Goal: Information Seeking & Learning: Find specific fact

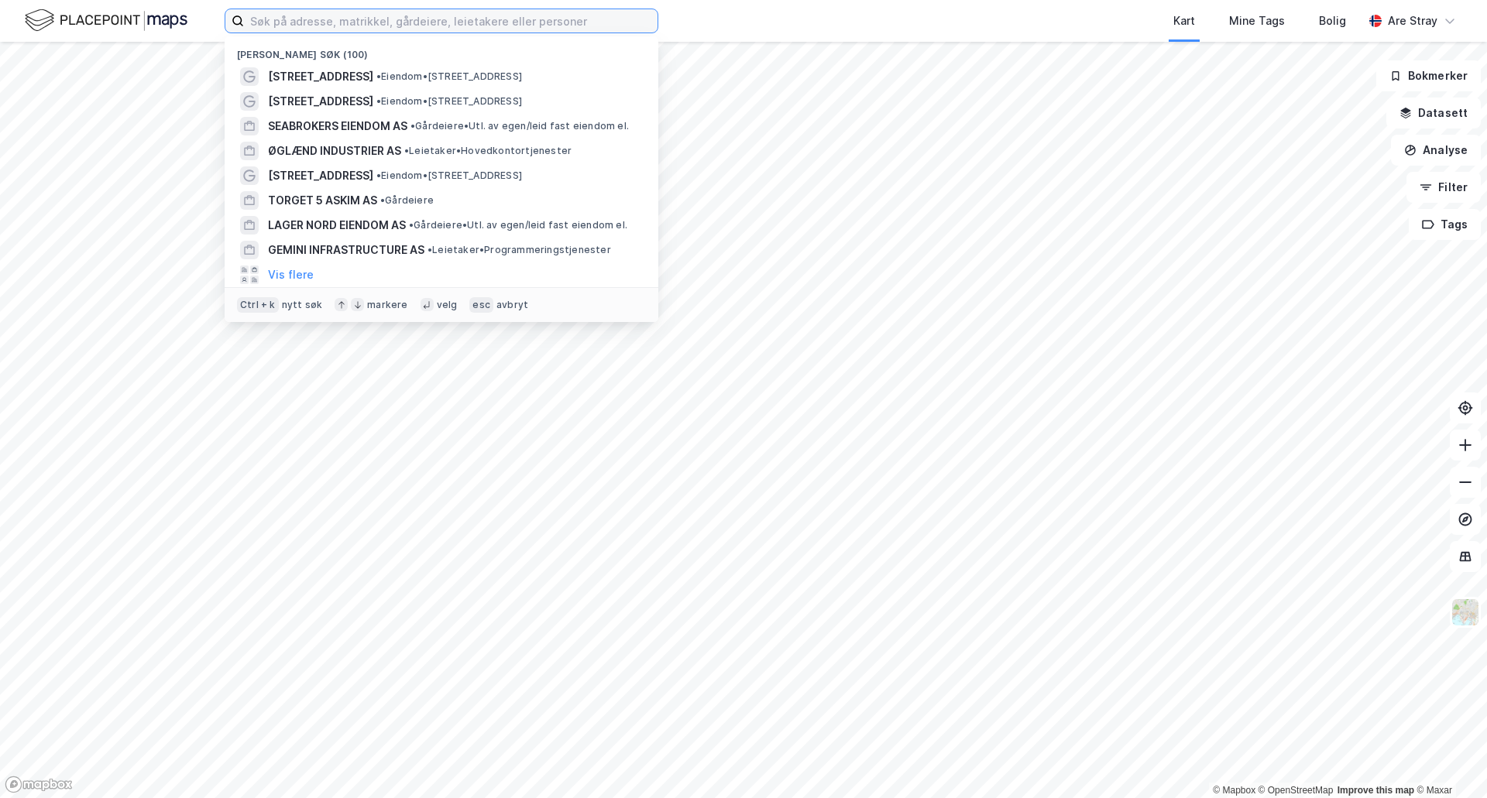
click at [283, 26] on input at bounding box center [450, 20] width 413 height 23
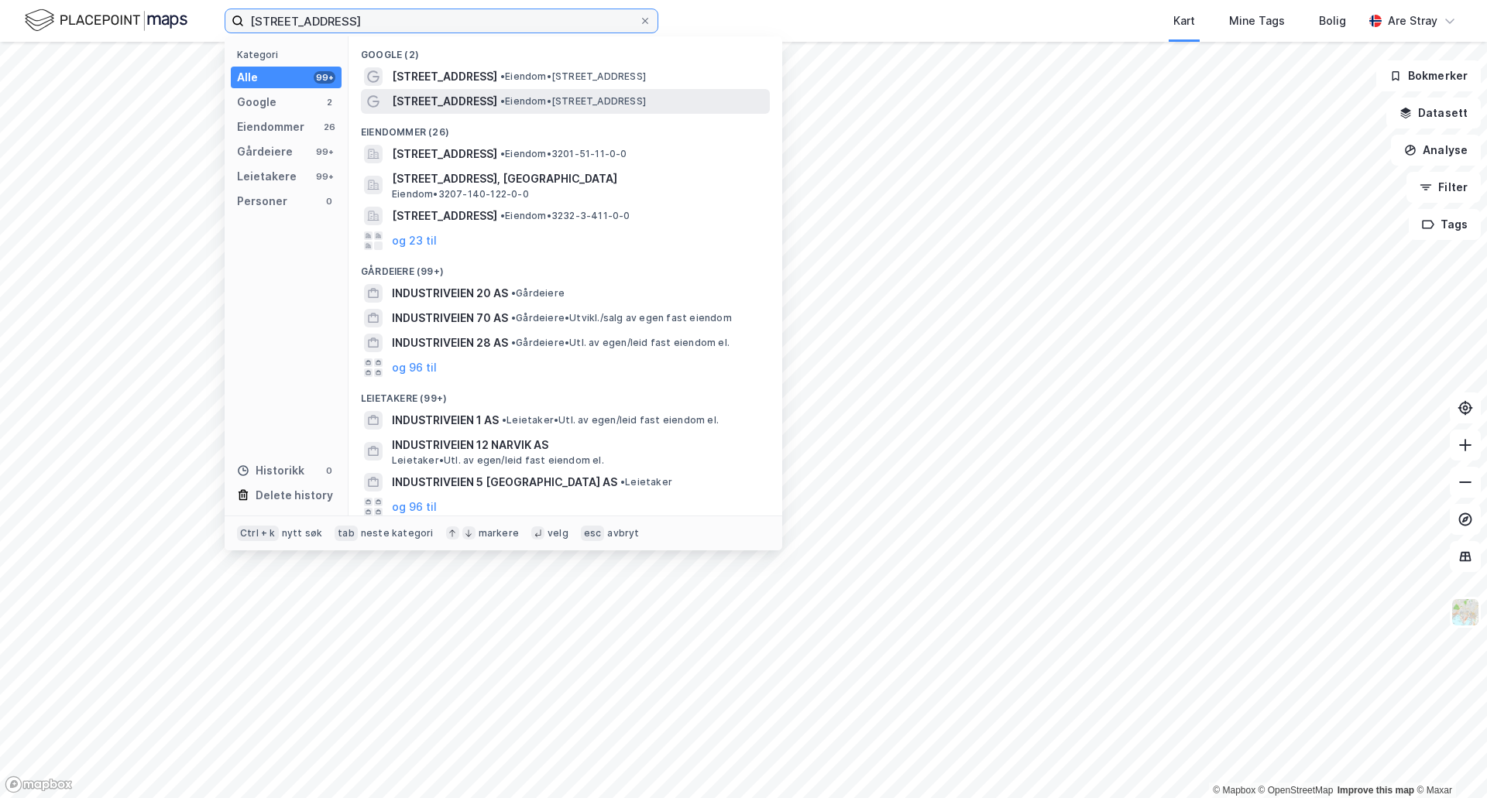
type input "[STREET_ADDRESS]"
click at [419, 102] on span "[STREET_ADDRESS]" at bounding box center [444, 101] width 105 height 19
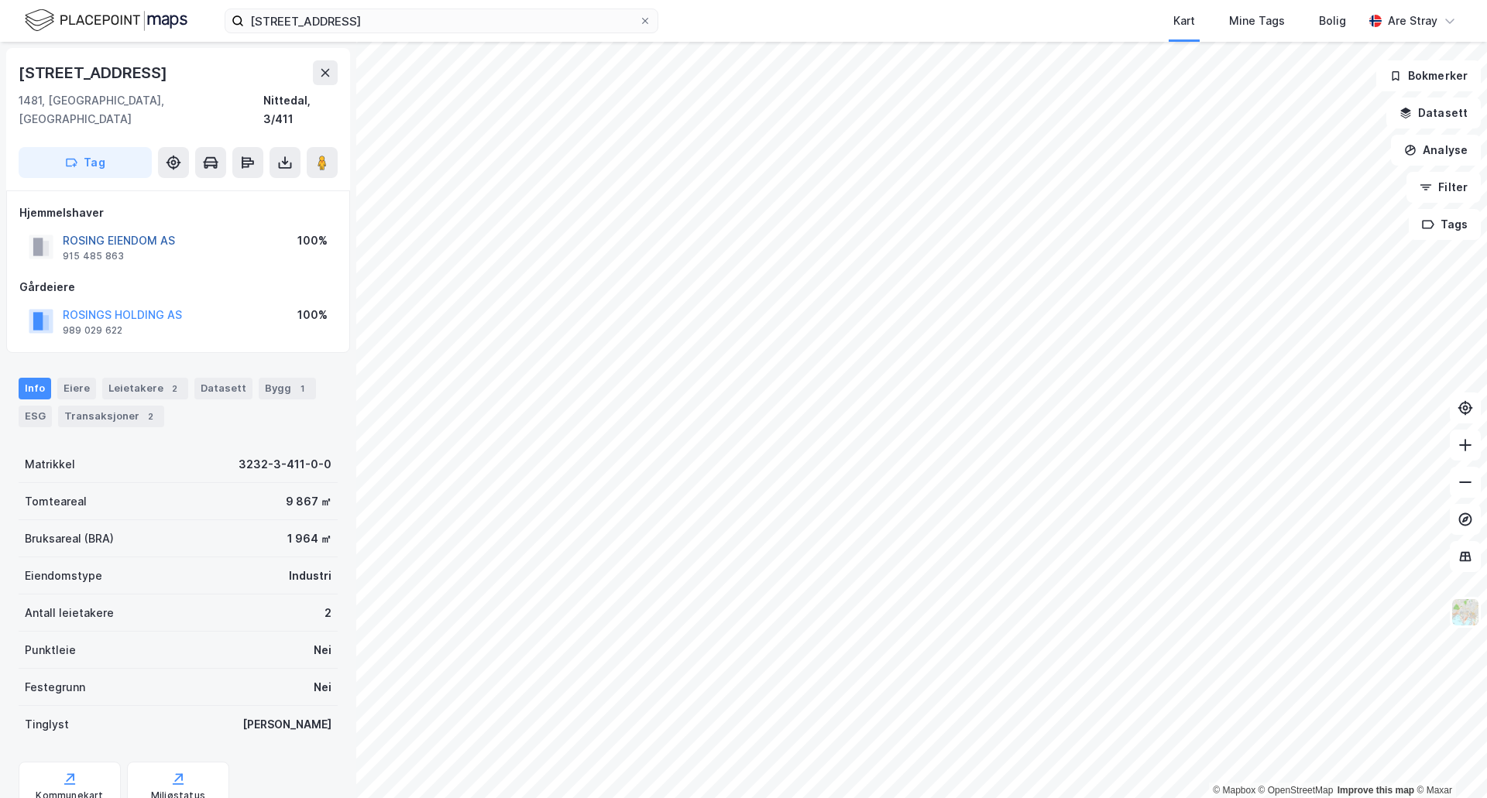
click at [0, 0] on button "ROSING EIENDOM AS" at bounding box center [0, 0] width 0 height 0
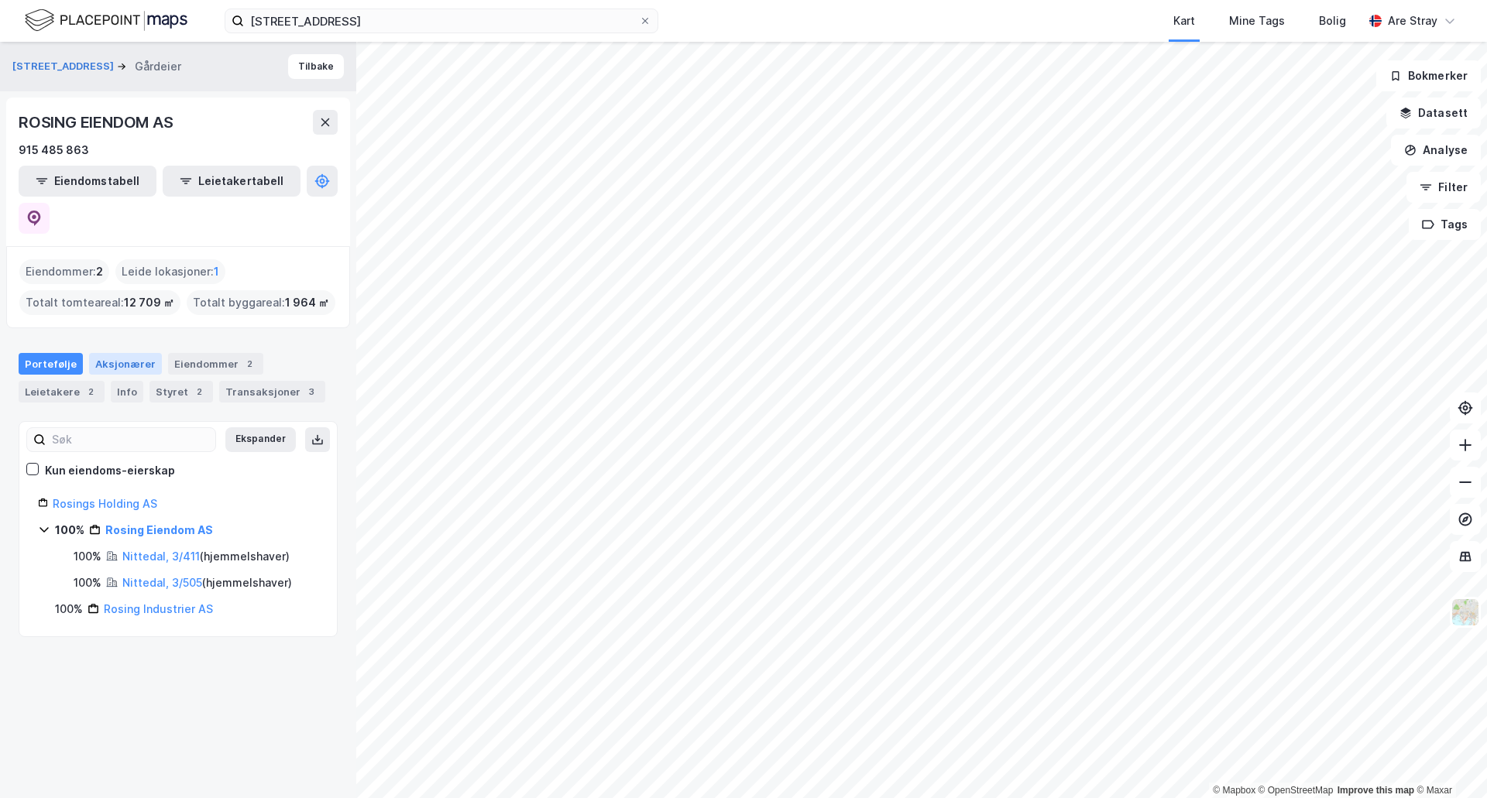
click at [129, 353] on div "Aksjonærer" at bounding box center [125, 364] width 73 height 22
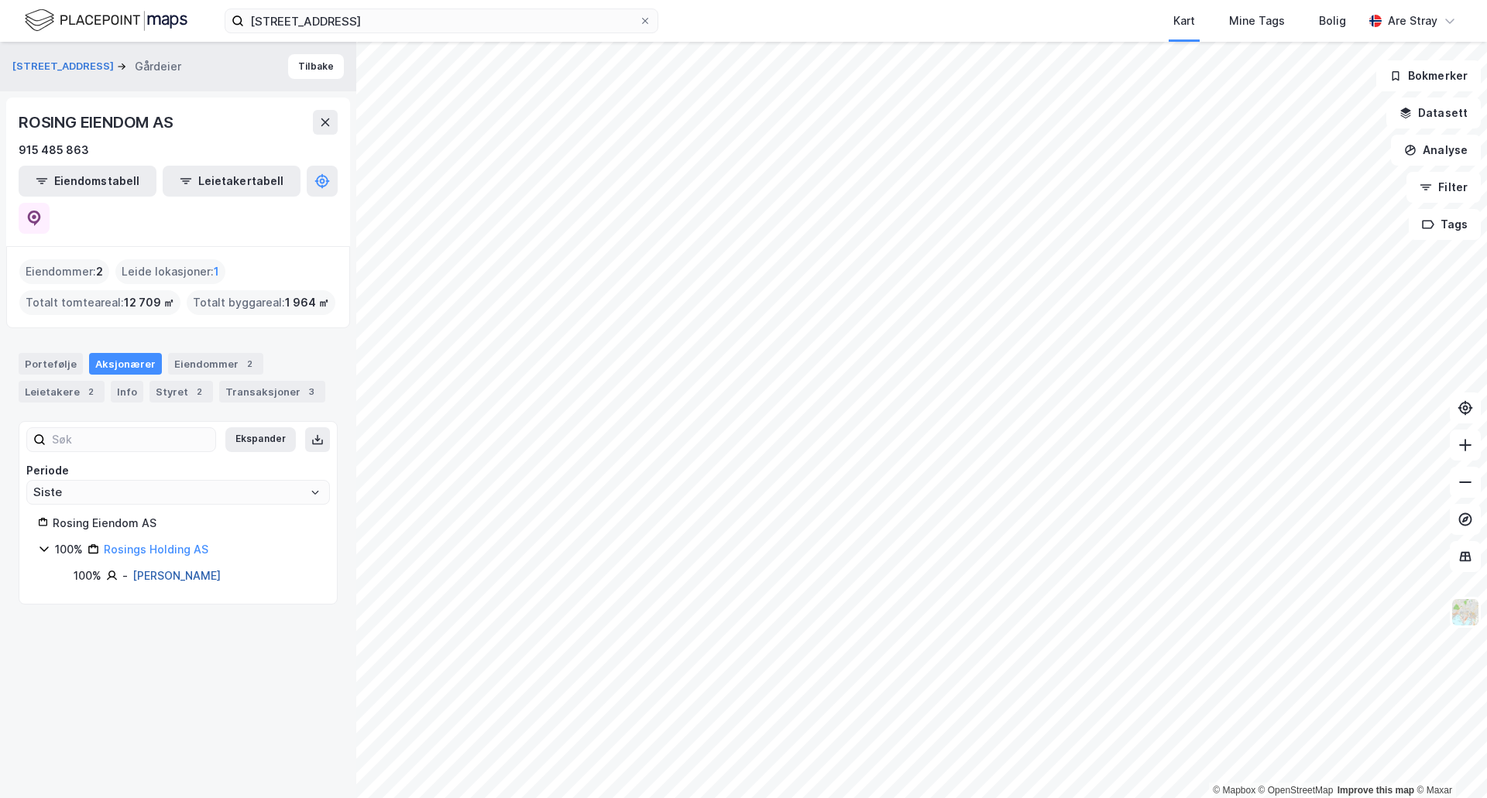
click at [184, 569] on link "[PERSON_NAME]" at bounding box center [176, 575] width 88 height 13
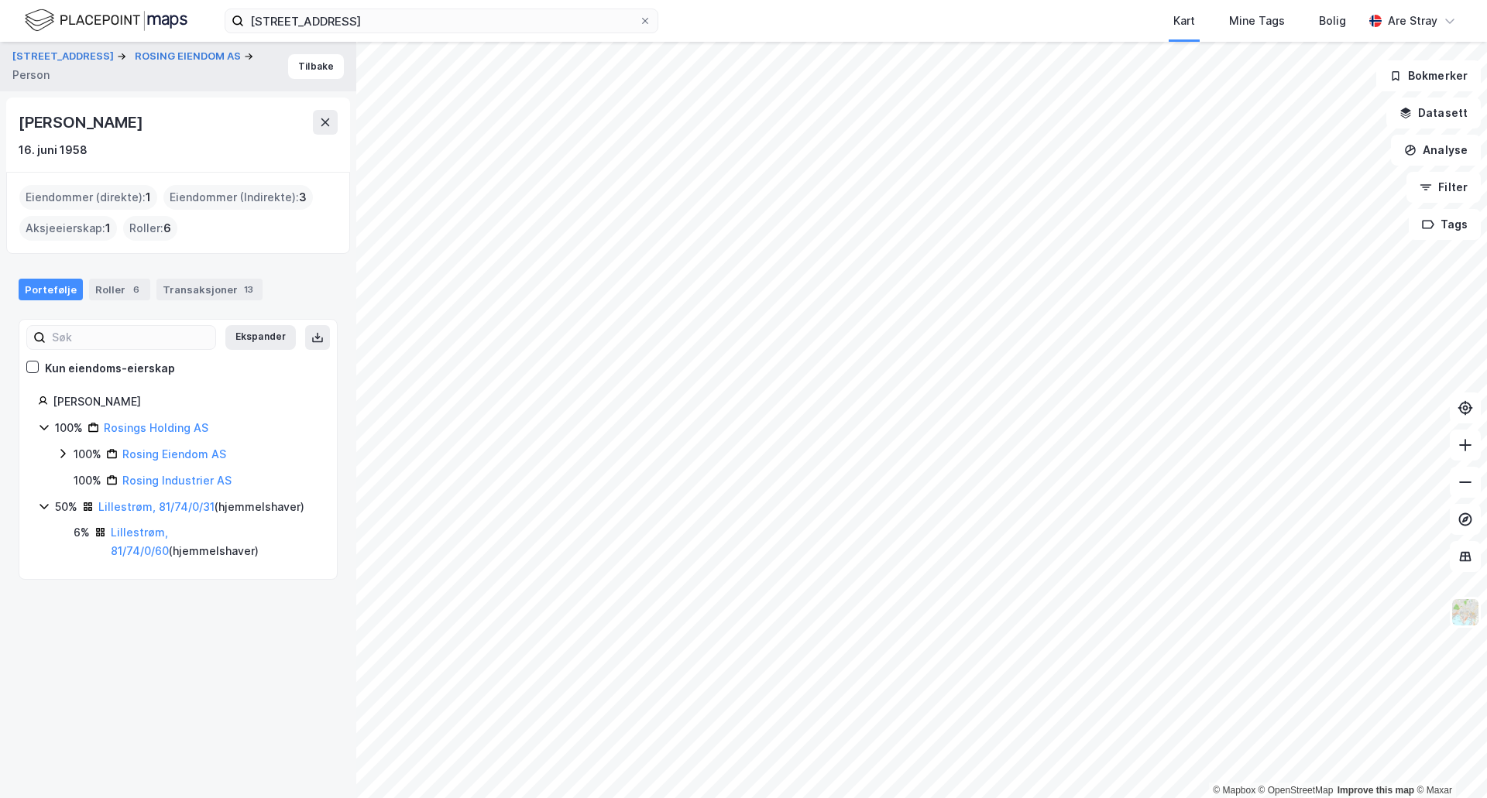
click at [154, 513] on div "Lillestrøm, 81/74/0/31 ( hjemmelshaver )" at bounding box center [201, 507] width 206 height 19
click at [150, 510] on link "Lillestrøm, 81/74/0/31" at bounding box center [156, 506] width 116 height 13
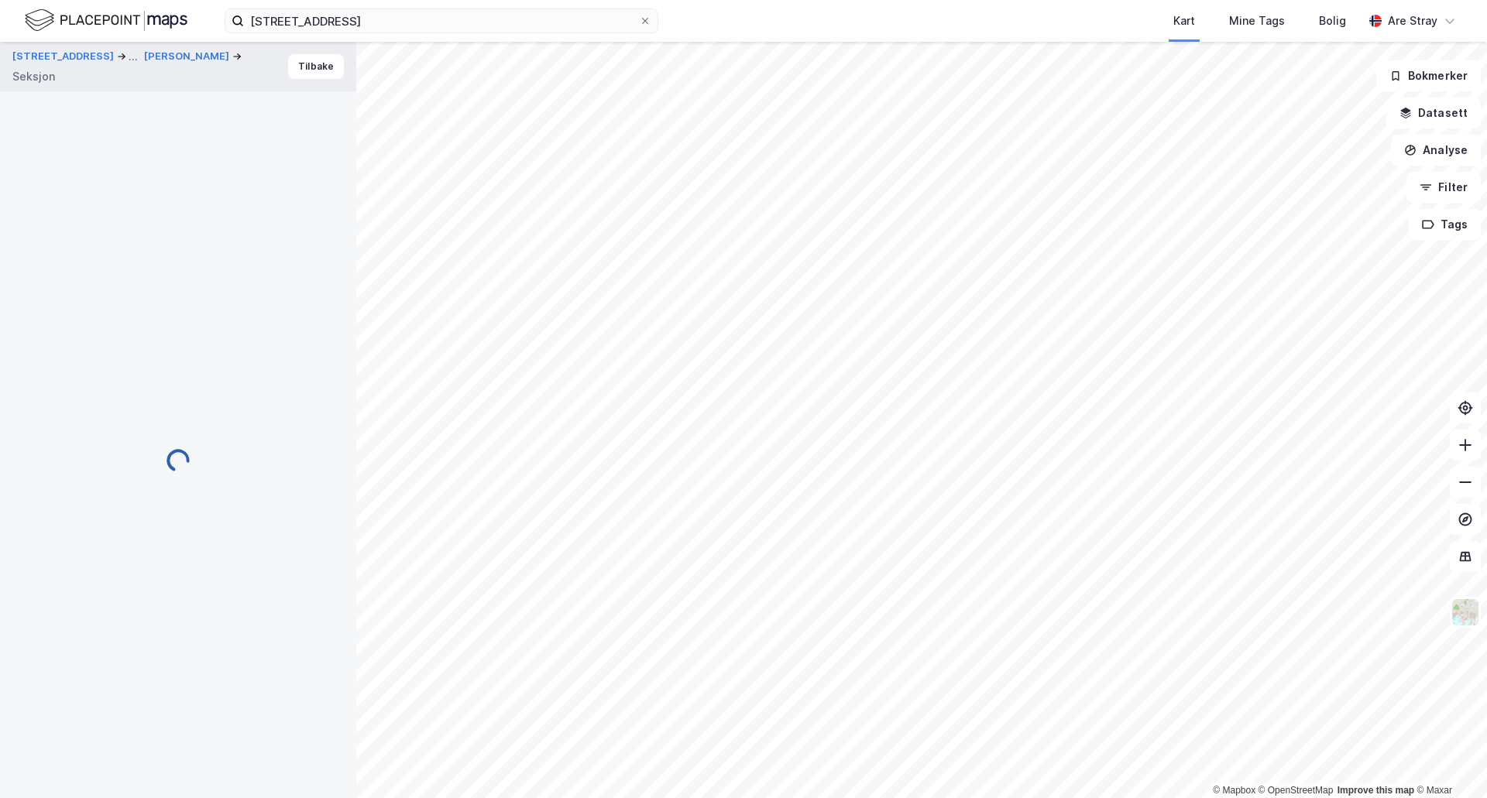
scroll to position [2, 0]
